Goal: Information Seeking & Learning: Learn about a topic

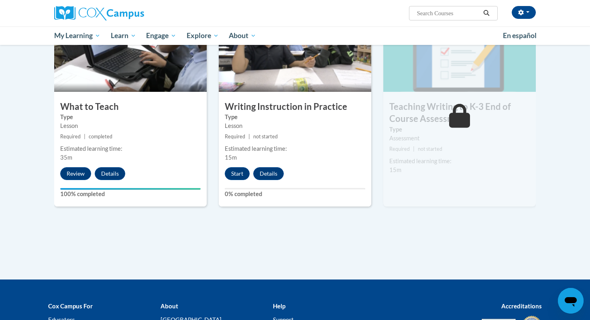
scroll to position [405, 0]
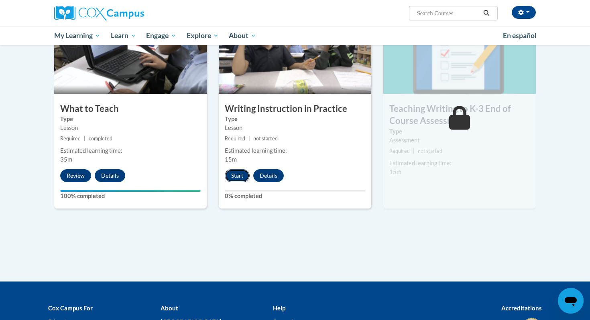
click at [236, 179] on button "Start" at bounding box center [237, 175] width 25 height 13
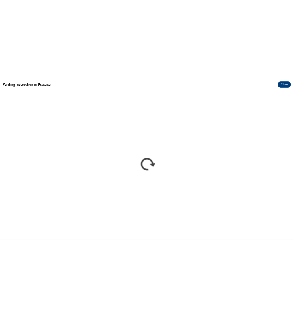
scroll to position [0, 0]
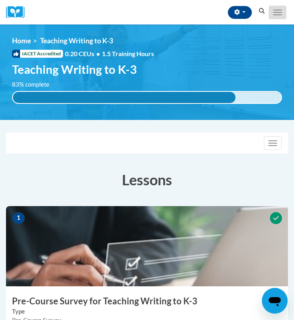
click at [277, 14] on span "Main menu" at bounding box center [277, 14] width 9 height 1
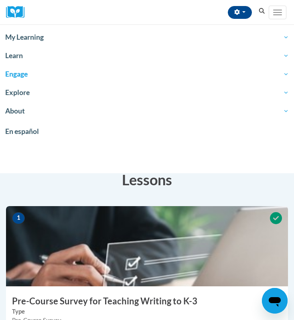
click at [49, 77] on span "Engage" at bounding box center [147, 74] width 284 height 10
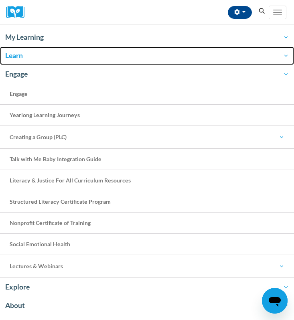
click at [45, 56] on span "Learn" at bounding box center [147, 56] width 284 height 10
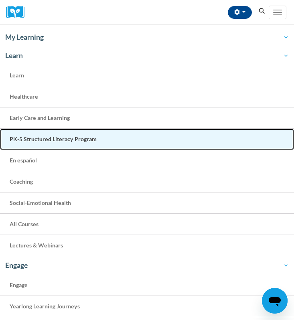
click at [32, 141] on span "PK-5 Structured Literacy Program" at bounding box center [53, 139] width 87 height 7
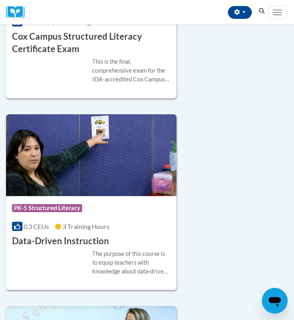
scroll to position [361, 0]
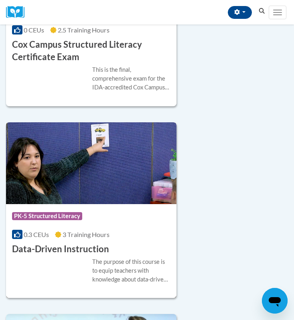
click at [72, 207] on div "Course Category: PK-5 Structured Literacy 0.3 CEUs 3 Training Hours COURSE Data…" at bounding box center [91, 229] width 170 height 51
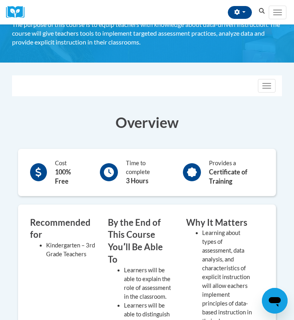
scroll to position [54, 0]
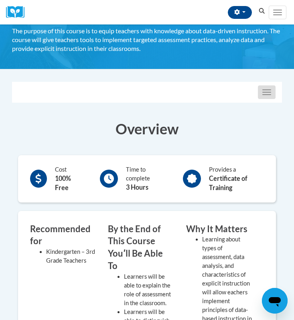
click at [267, 95] on button "Toggle navigation" at bounding box center [267, 92] width 18 height 14
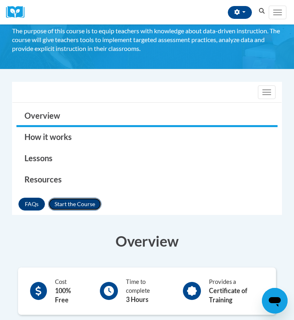
click at [60, 205] on button "Enroll" at bounding box center [74, 204] width 53 height 13
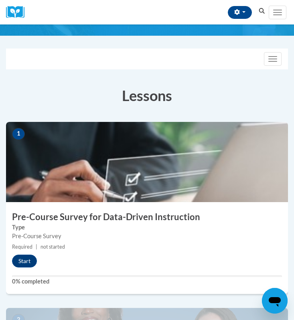
scroll to position [106, 0]
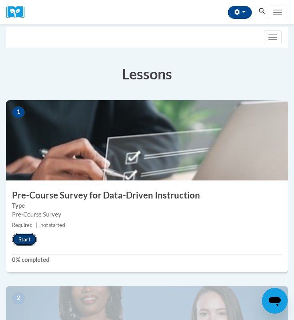
click at [14, 239] on button "Start" at bounding box center [24, 239] width 25 height 13
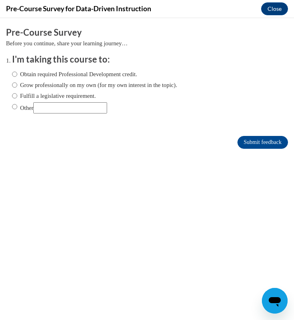
scroll to position [0, 0]
click at [56, 94] on label "Fulfill a legislative requirement." at bounding box center [54, 95] width 84 height 9
click at [17, 94] on input "Fulfill a legislative requirement." at bounding box center [14, 95] width 5 height 9
radio input "true"
click at [238, 142] on input "Submit feedback" at bounding box center [262, 142] width 51 height 13
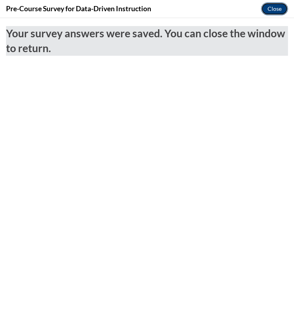
click at [276, 8] on button "Close" at bounding box center [274, 8] width 27 height 13
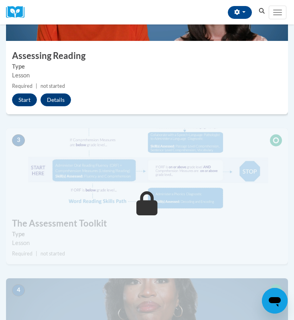
scroll to position [406, 0]
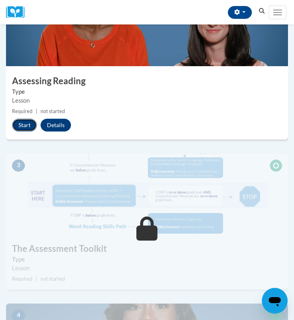
click at [23, 128] on button "Start" at bounding box center [24, 125] width 25 height 13
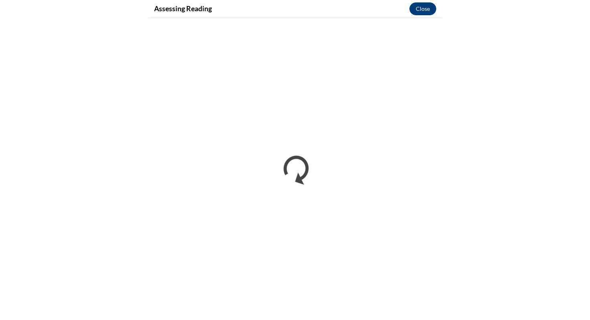
scroll to position [0, 0]
